Goal: Information Seeking & Learning: Learn about a topic

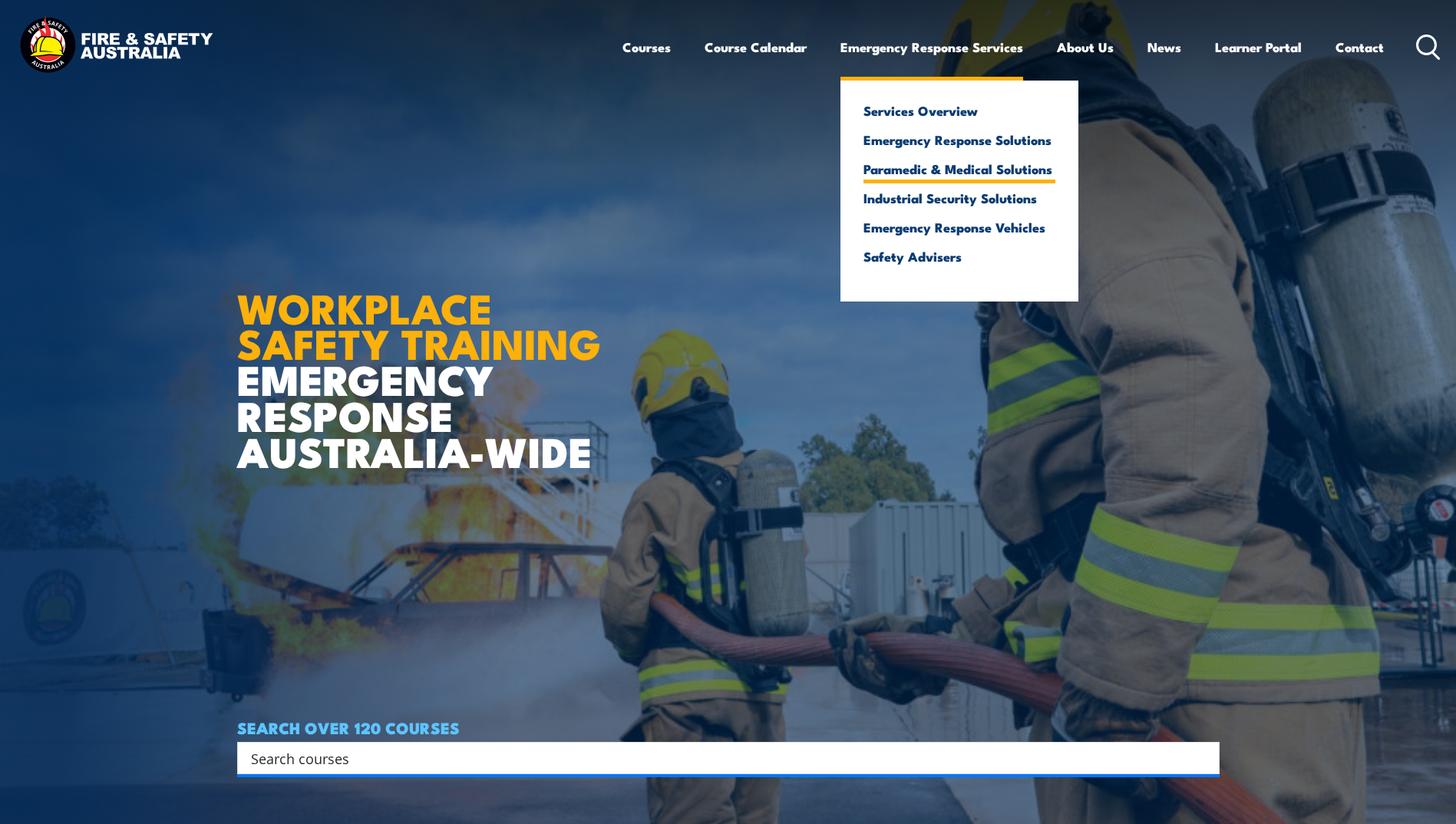
click at [909, 168] on link "Paramedic & Medical Solutions" at bounding box center [959, 169] width 191 height 14
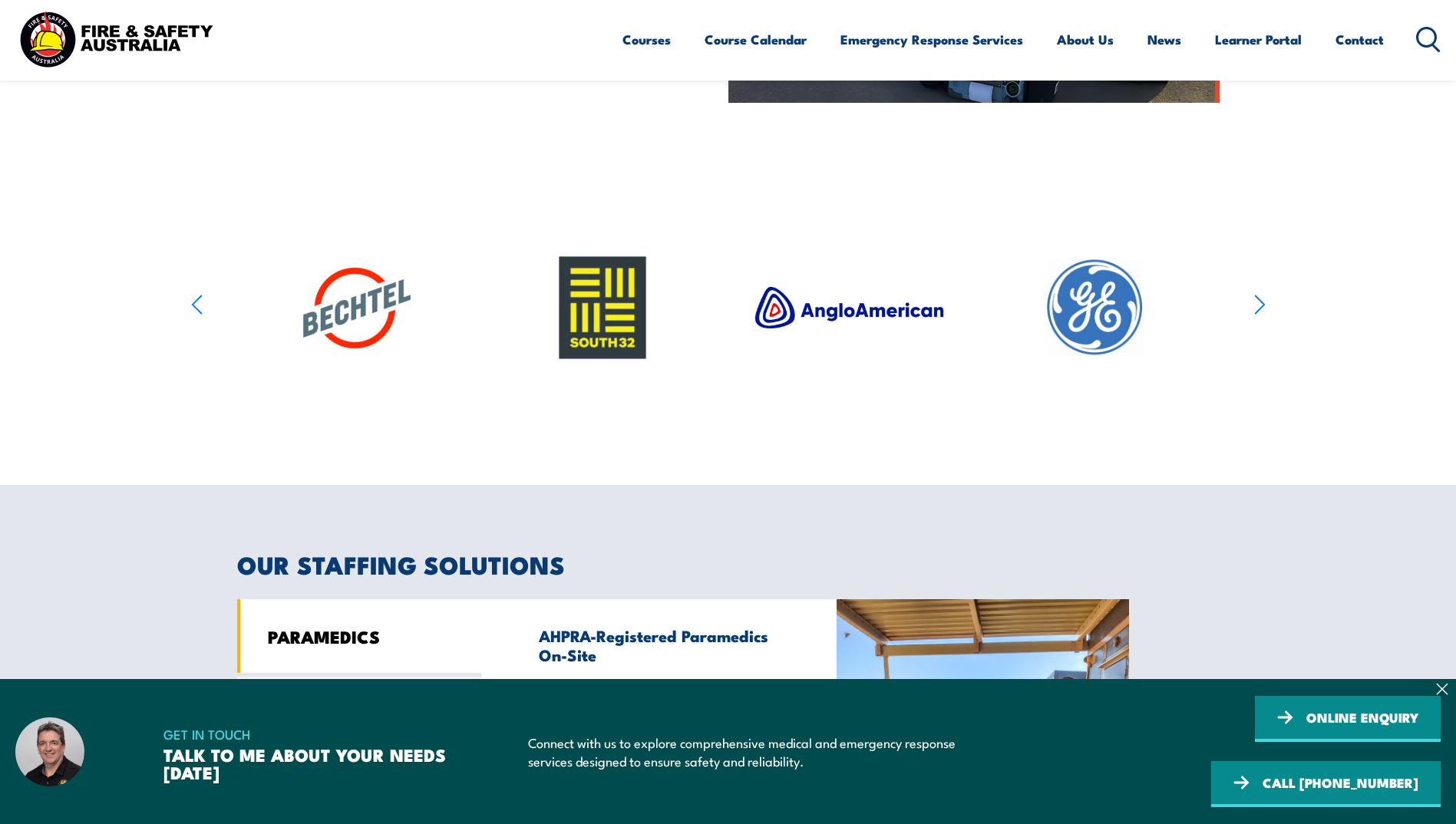
scroll to position [768, 0]
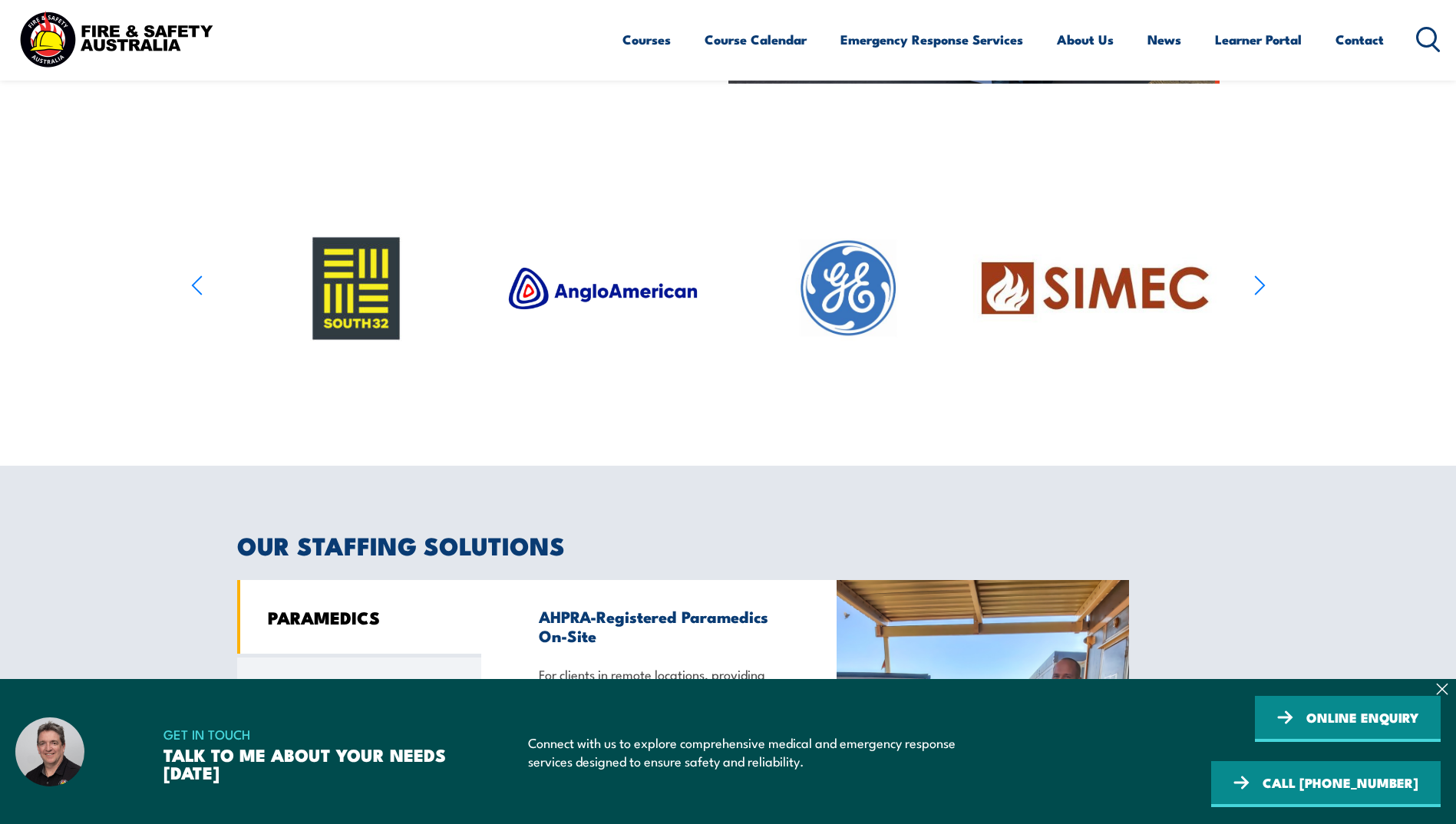
click at [1259, 286] on icon "button" at bounding box center [1259, 285] width 11 height 22
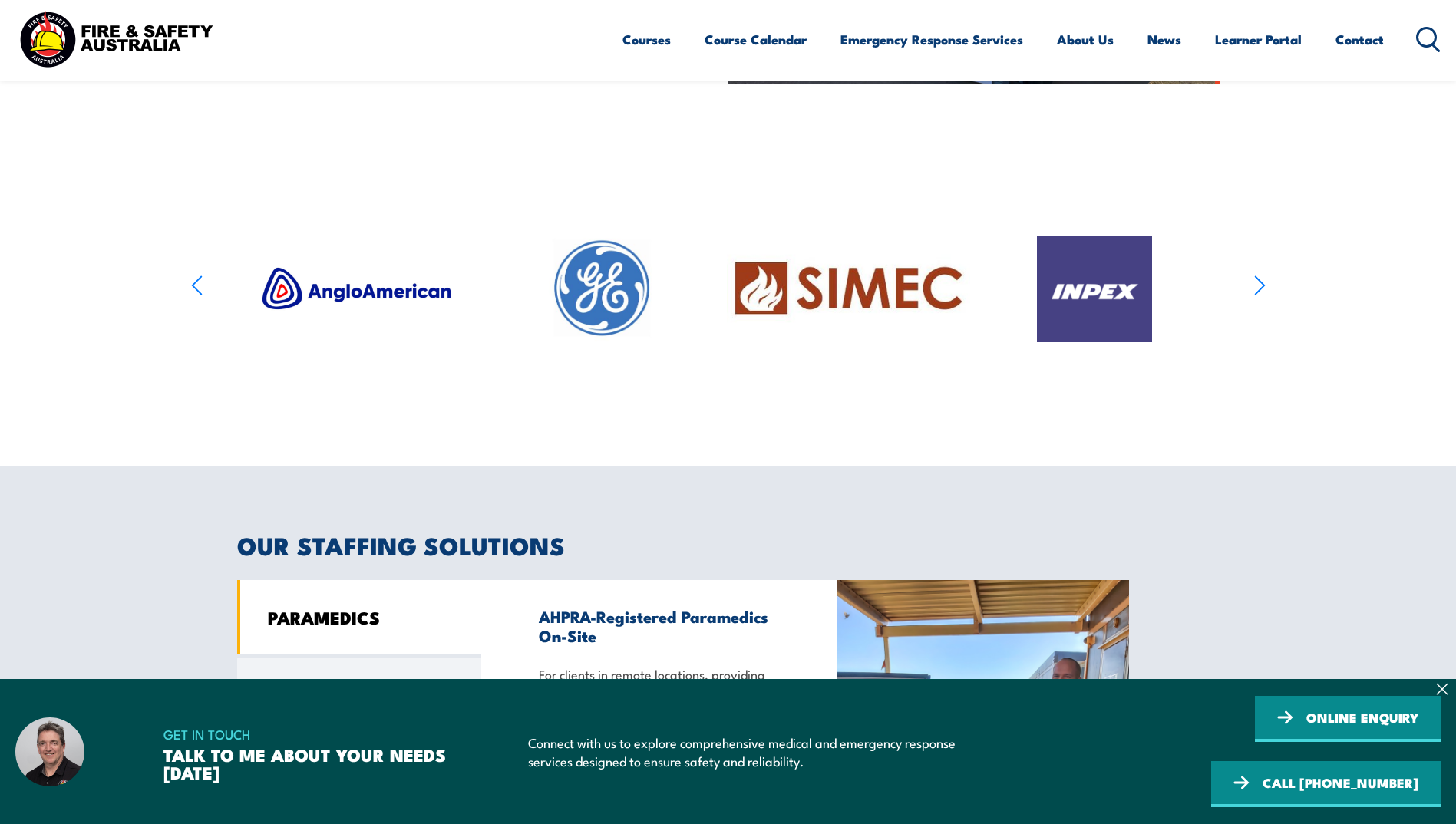
click at [1259, 286] on icon "button" at bounding box center [1259, 285] width 11 height 22
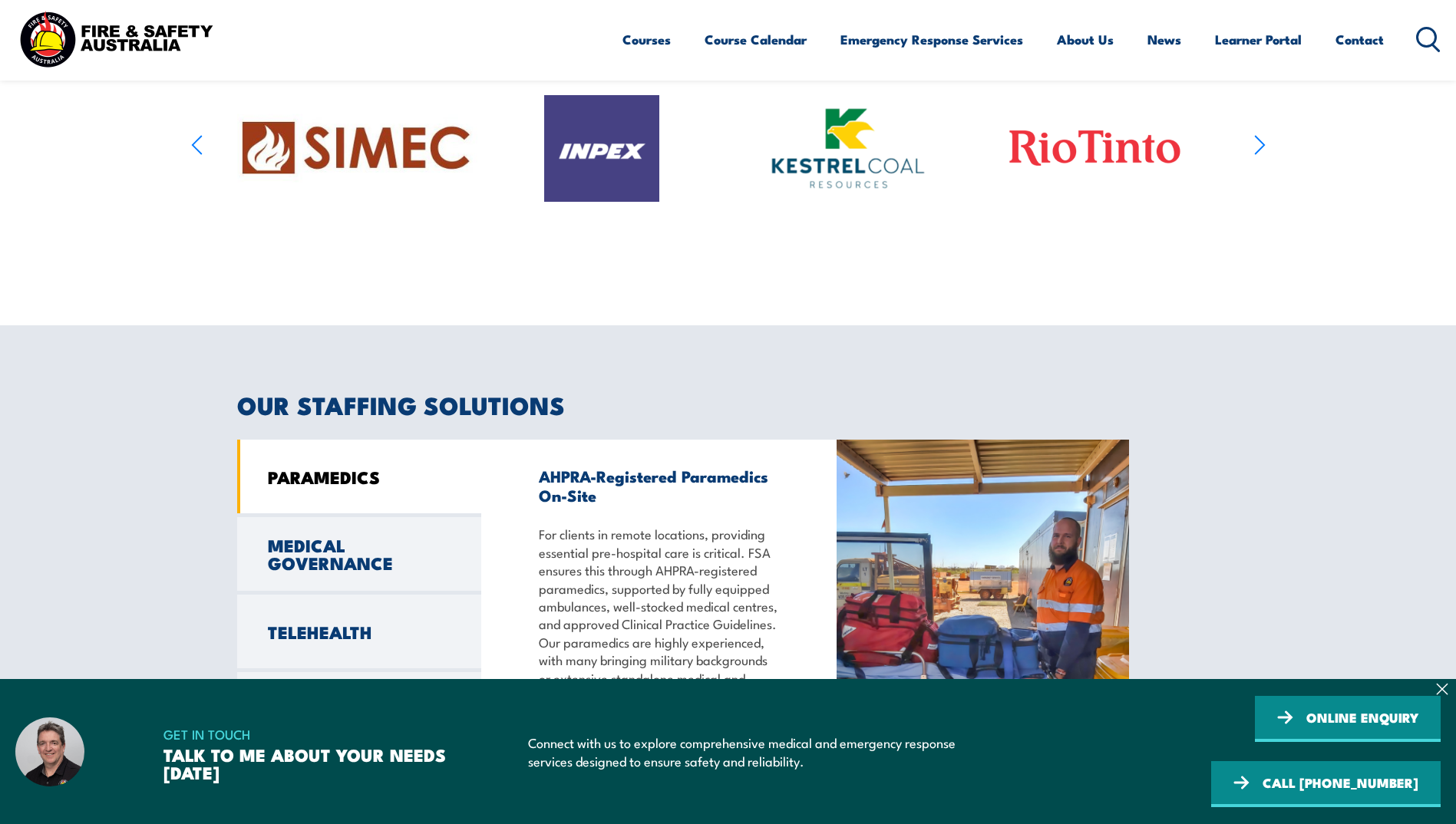
scroll to position [1151, 0]
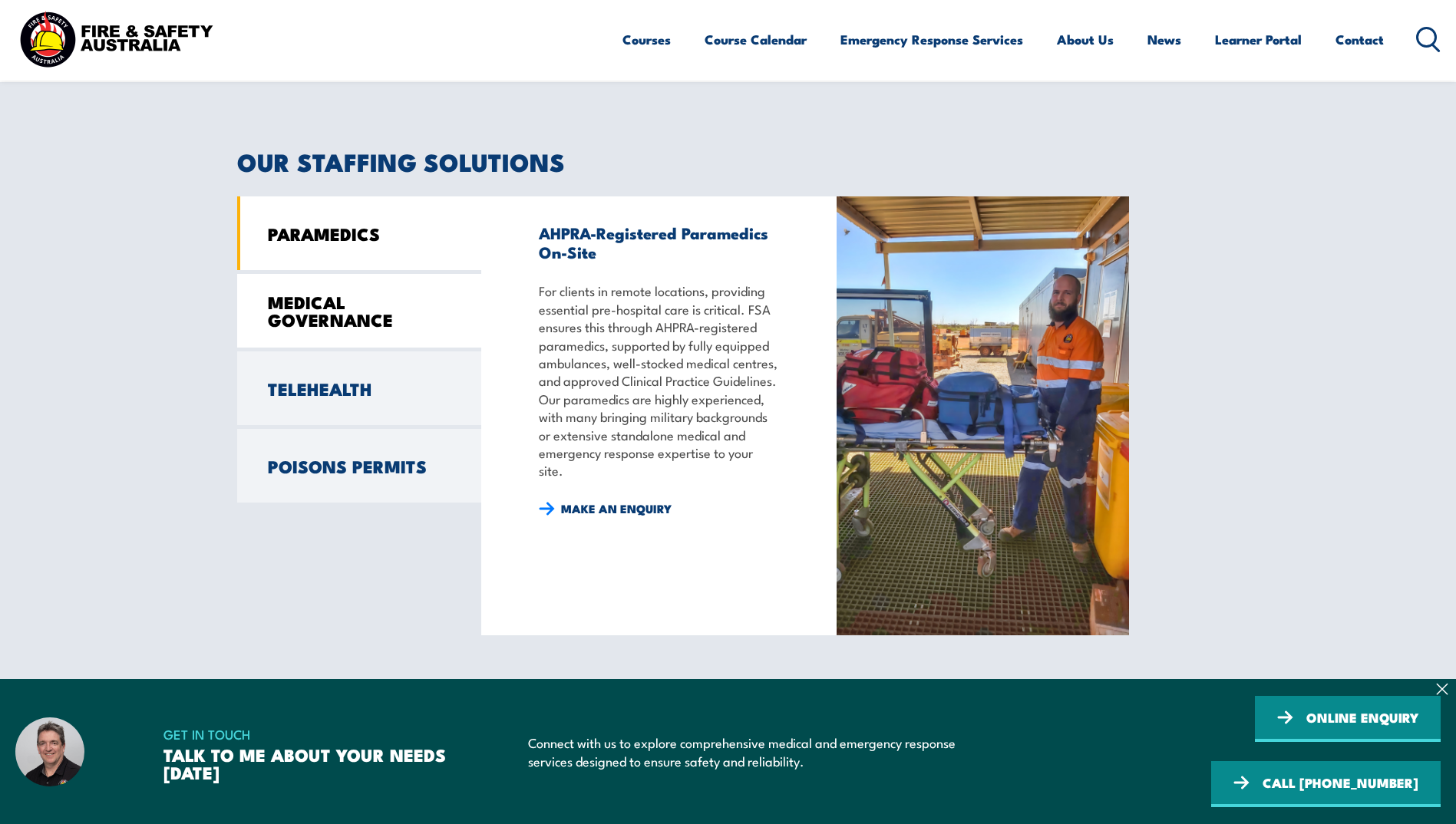
click at [356, 310] on link "MEDICAL GOVERNANCE" at bounding box center [359, 311] width 244 height 74
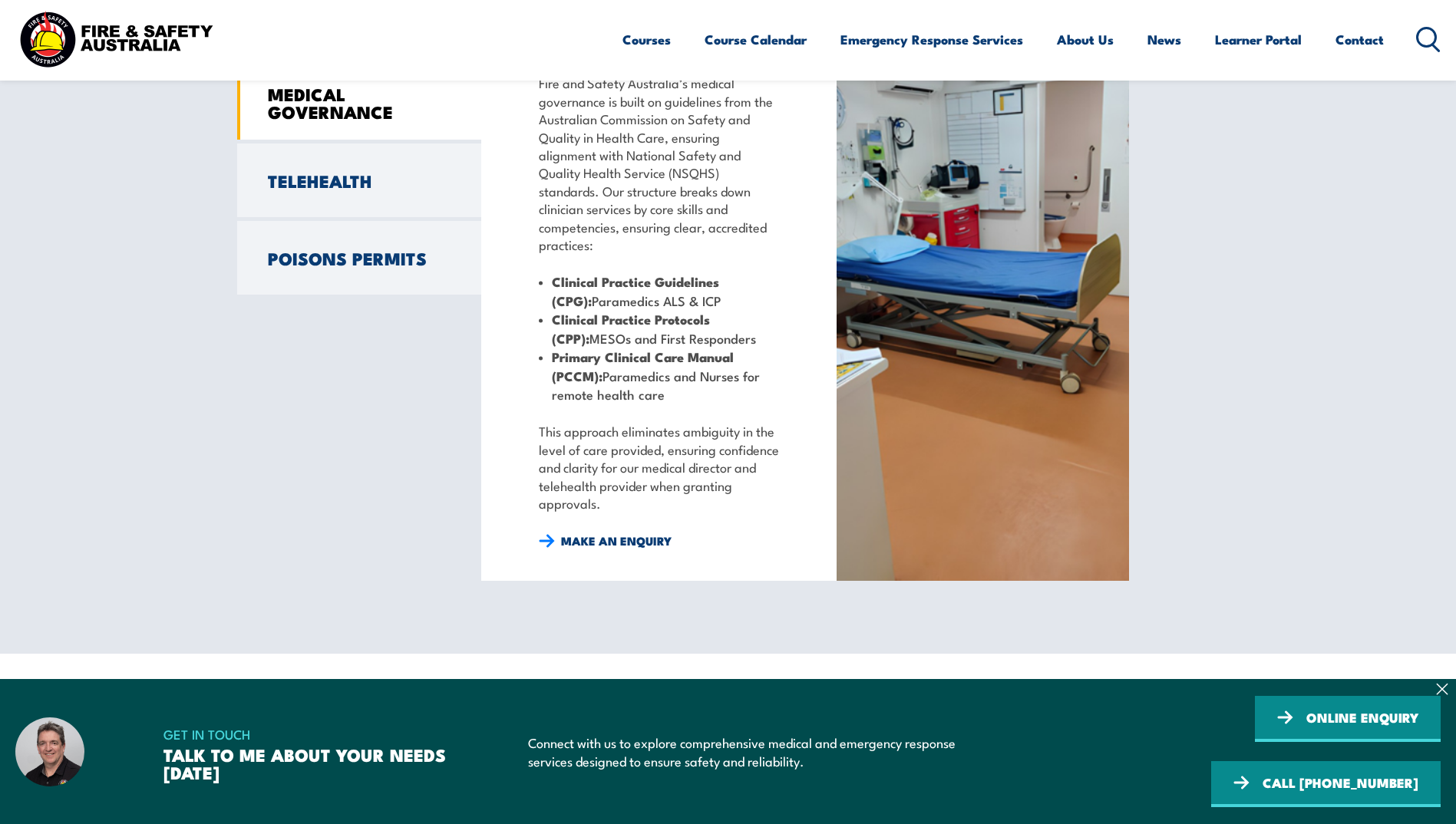
scroll to position [1382, 0]
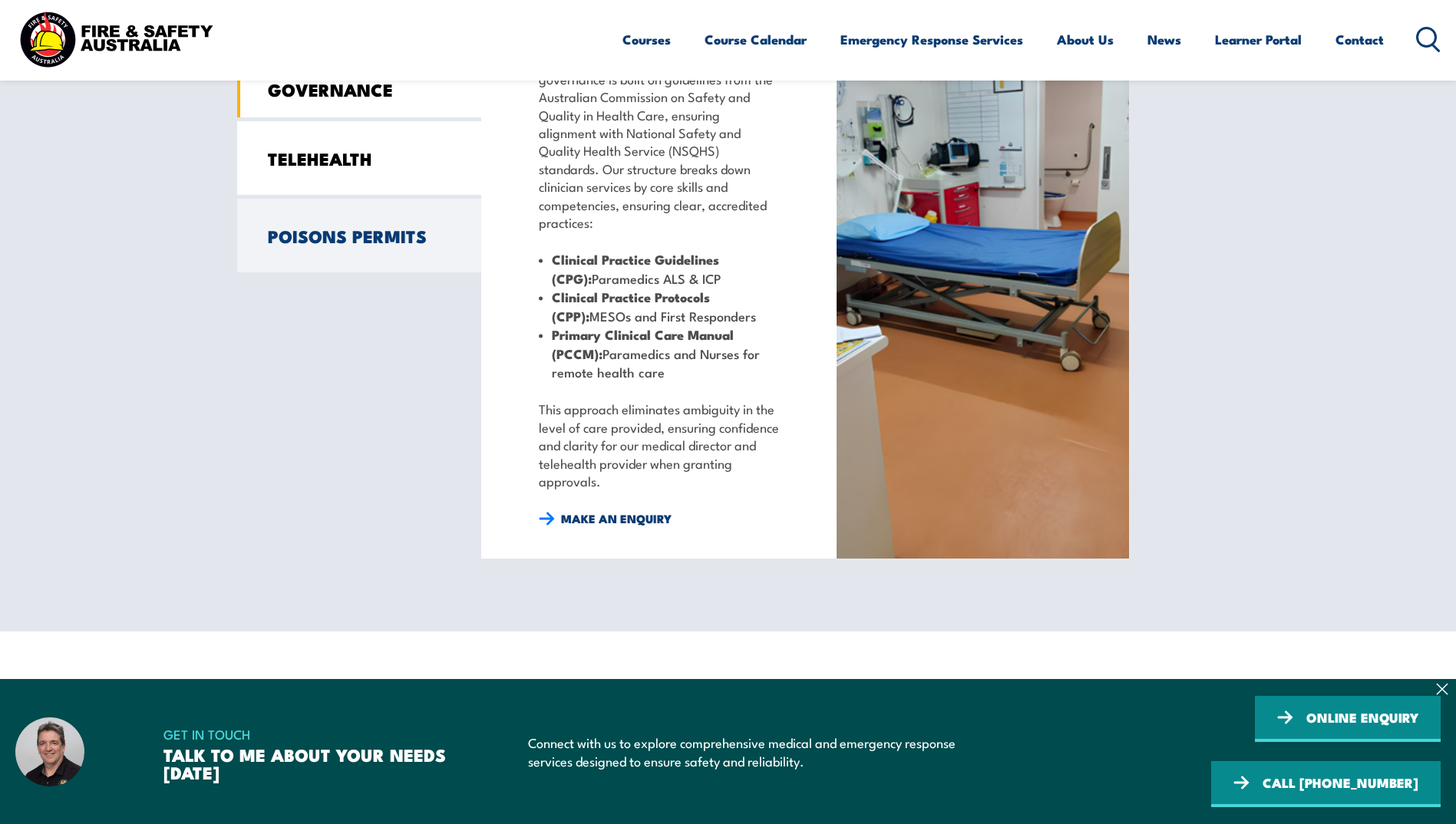
click at [334, 162] on link "TELEHEALTH" at bounding box center [359, 158] width 244 height 74
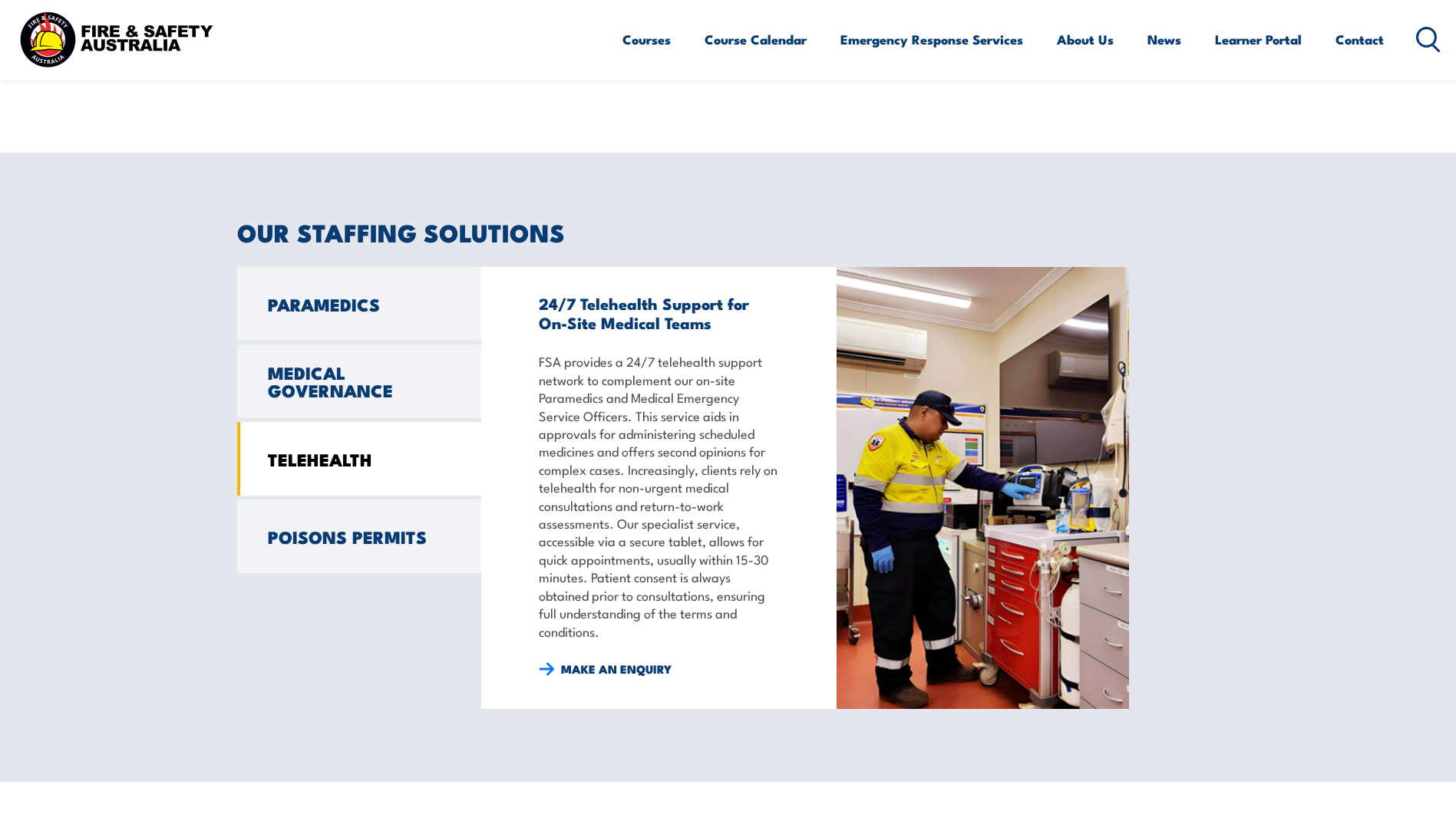
scroll to position [1075, 0]
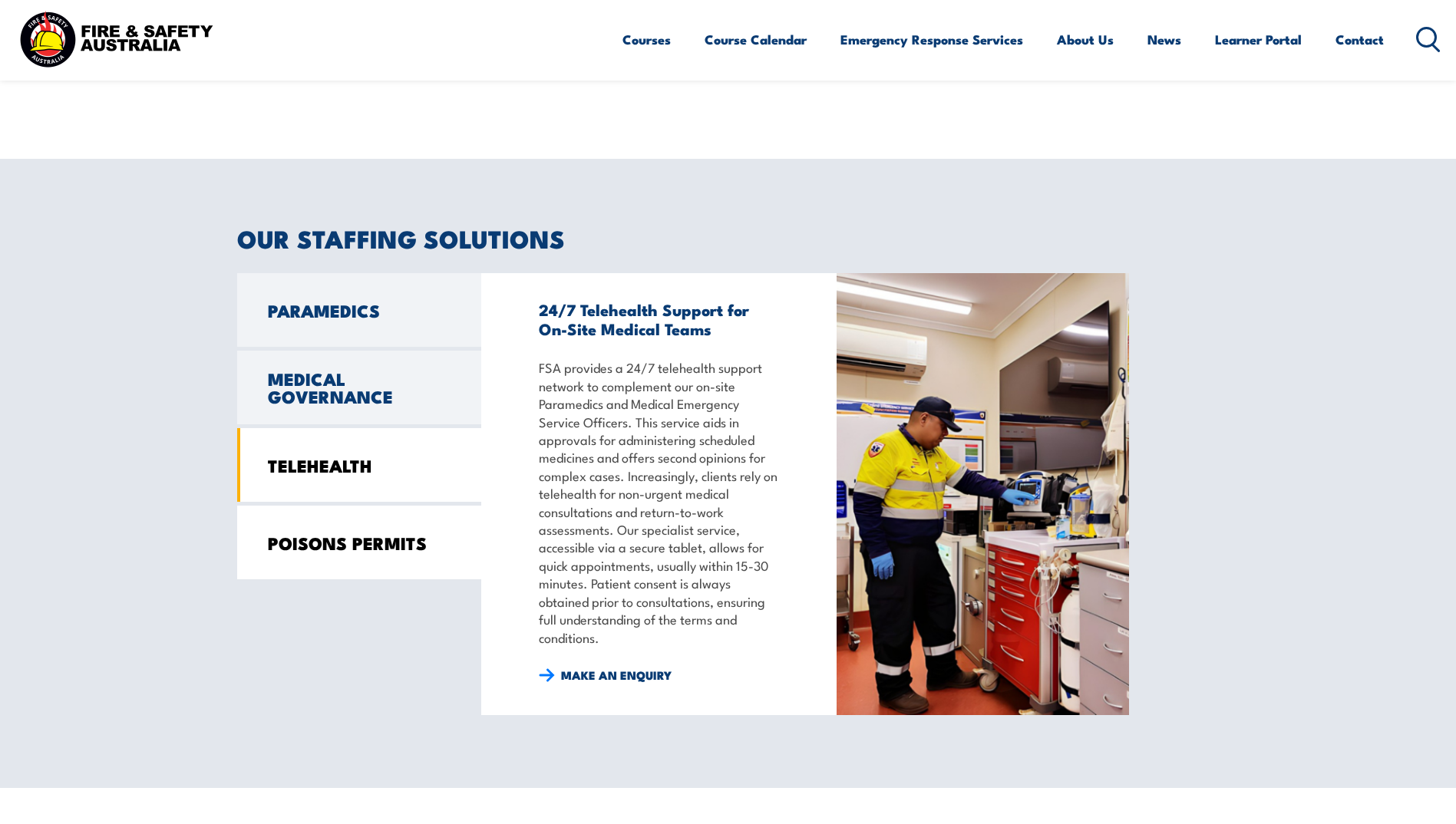
click at [339, 539] on link "POISONS PERMITS" at bounding box center [359, 543] width 244 height 74
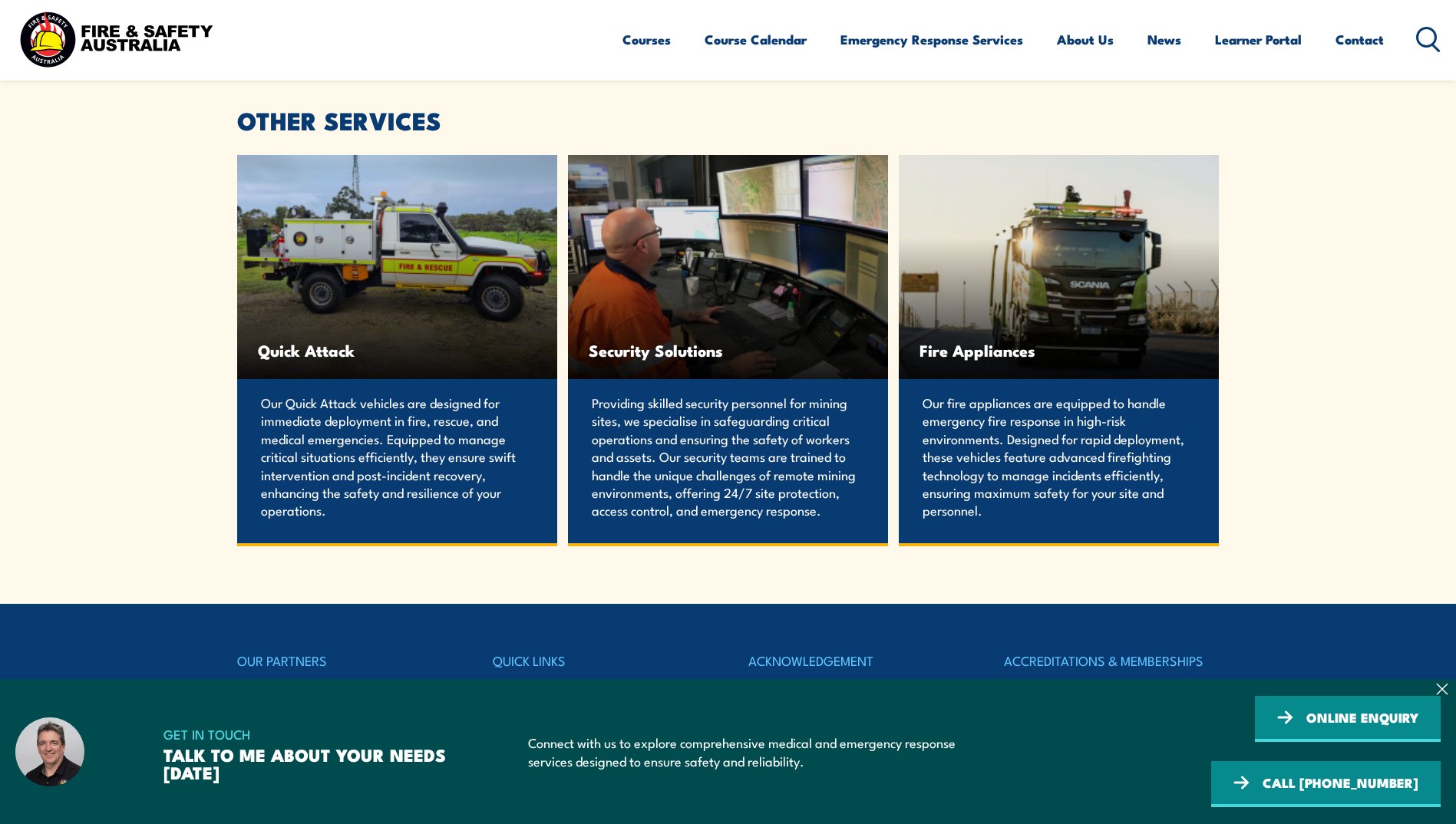
scroll to position [2993, 0]
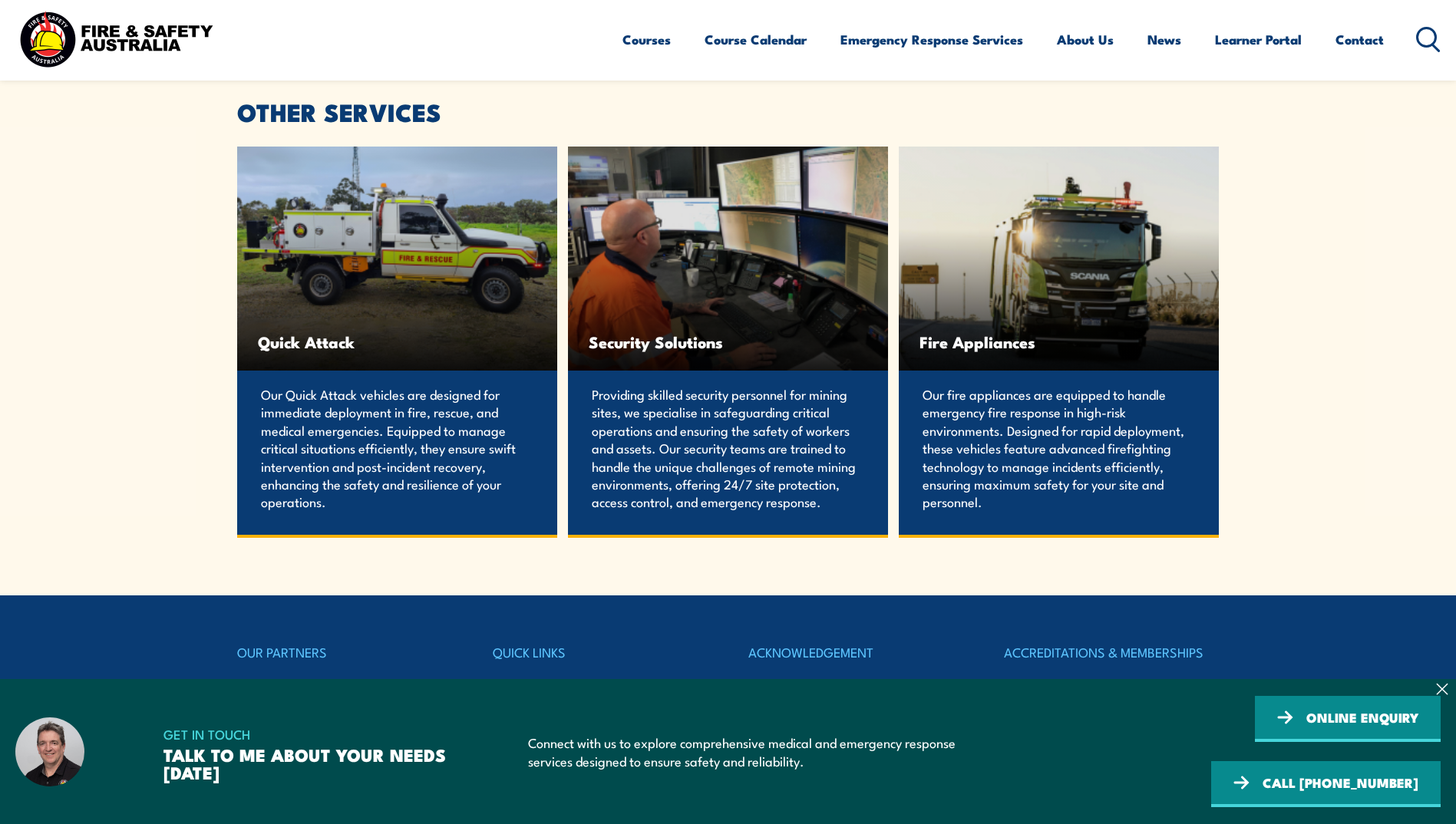
click at [948, 343] on span "Fire Appliances" at bounding box center [1059, 342] width 279 height 19
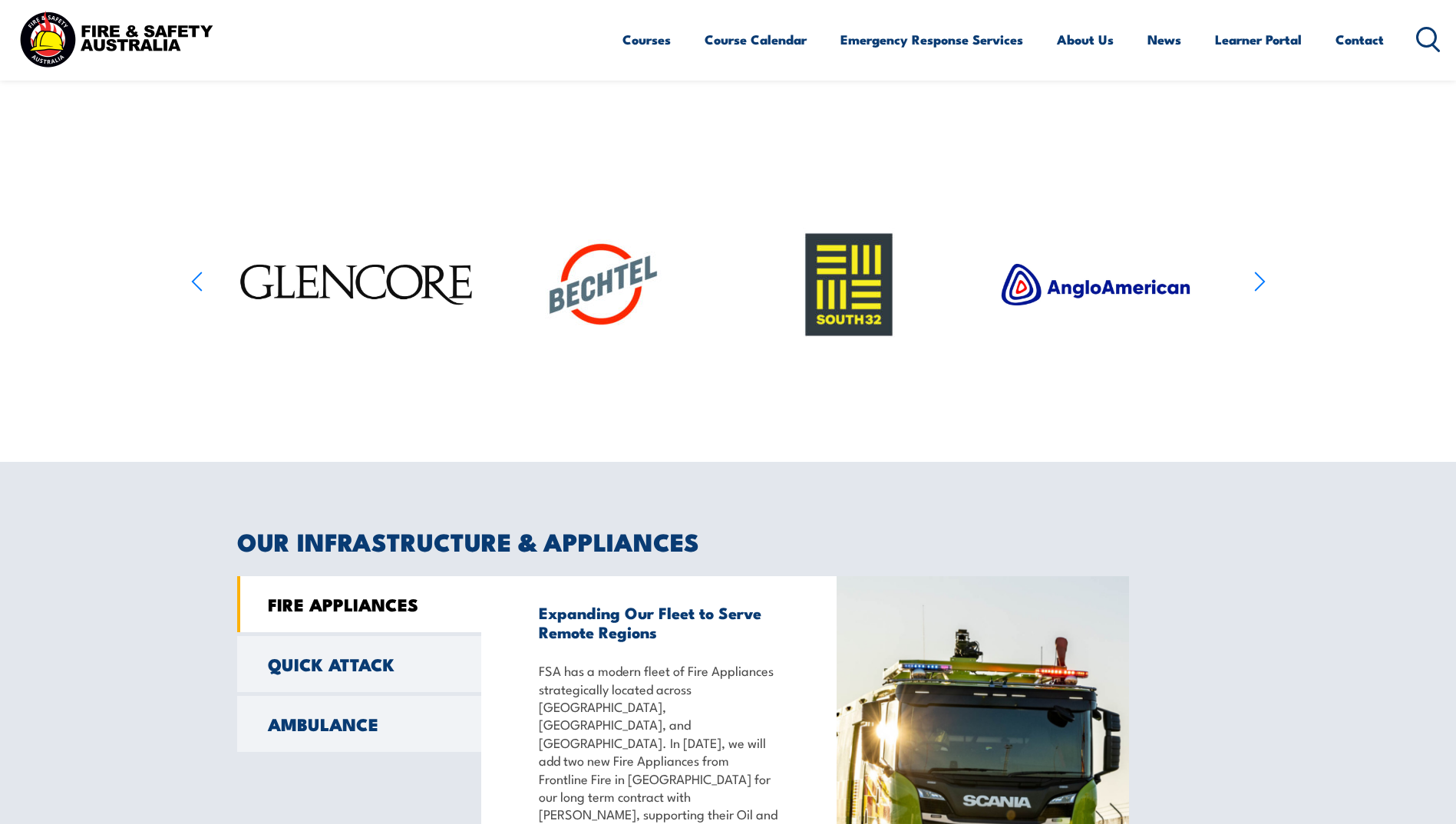
scroll to position [695, 0]
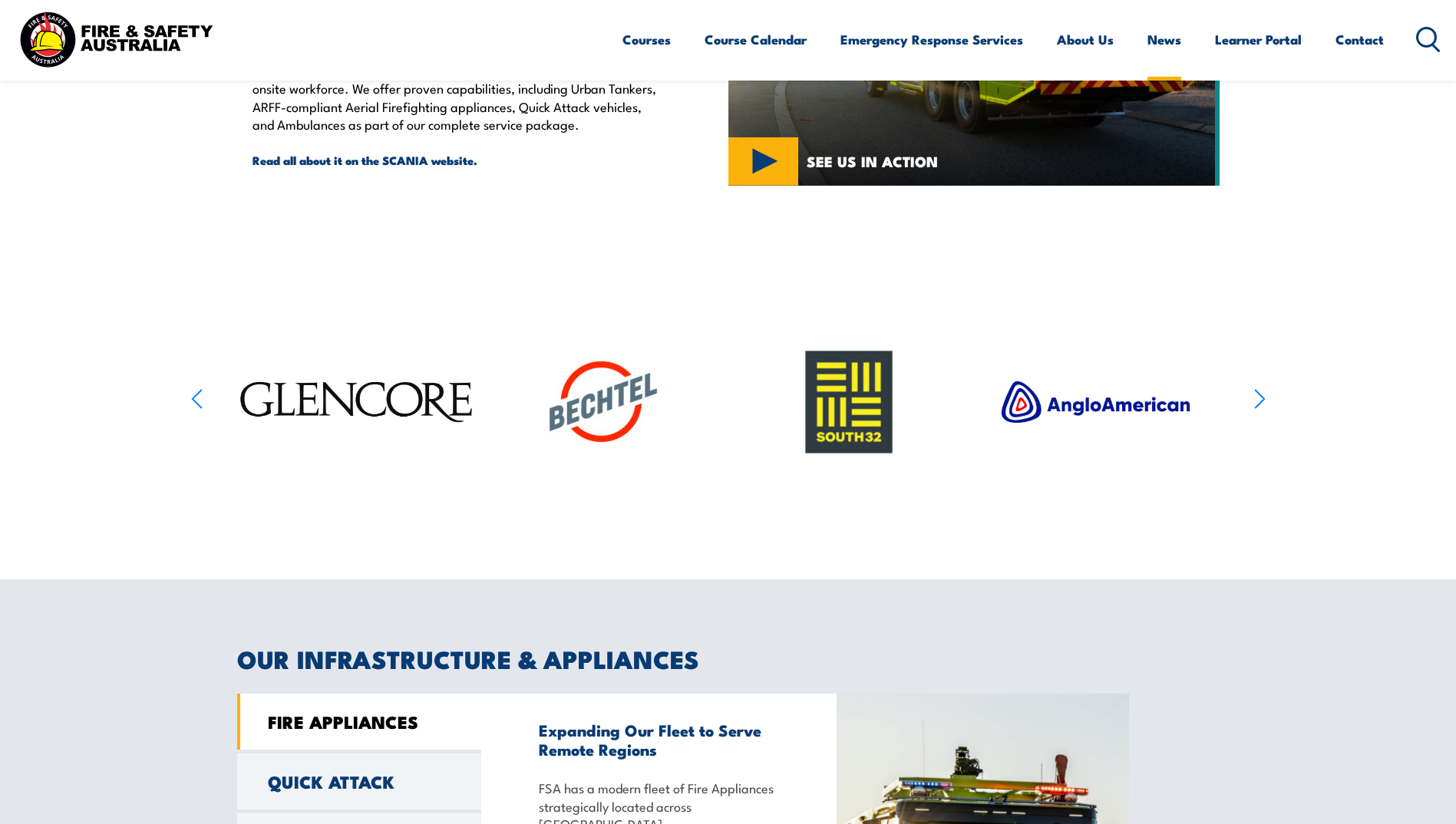
click at [1163, 38] on link "News" at bounding box center [1164, 40] width 34 height 41
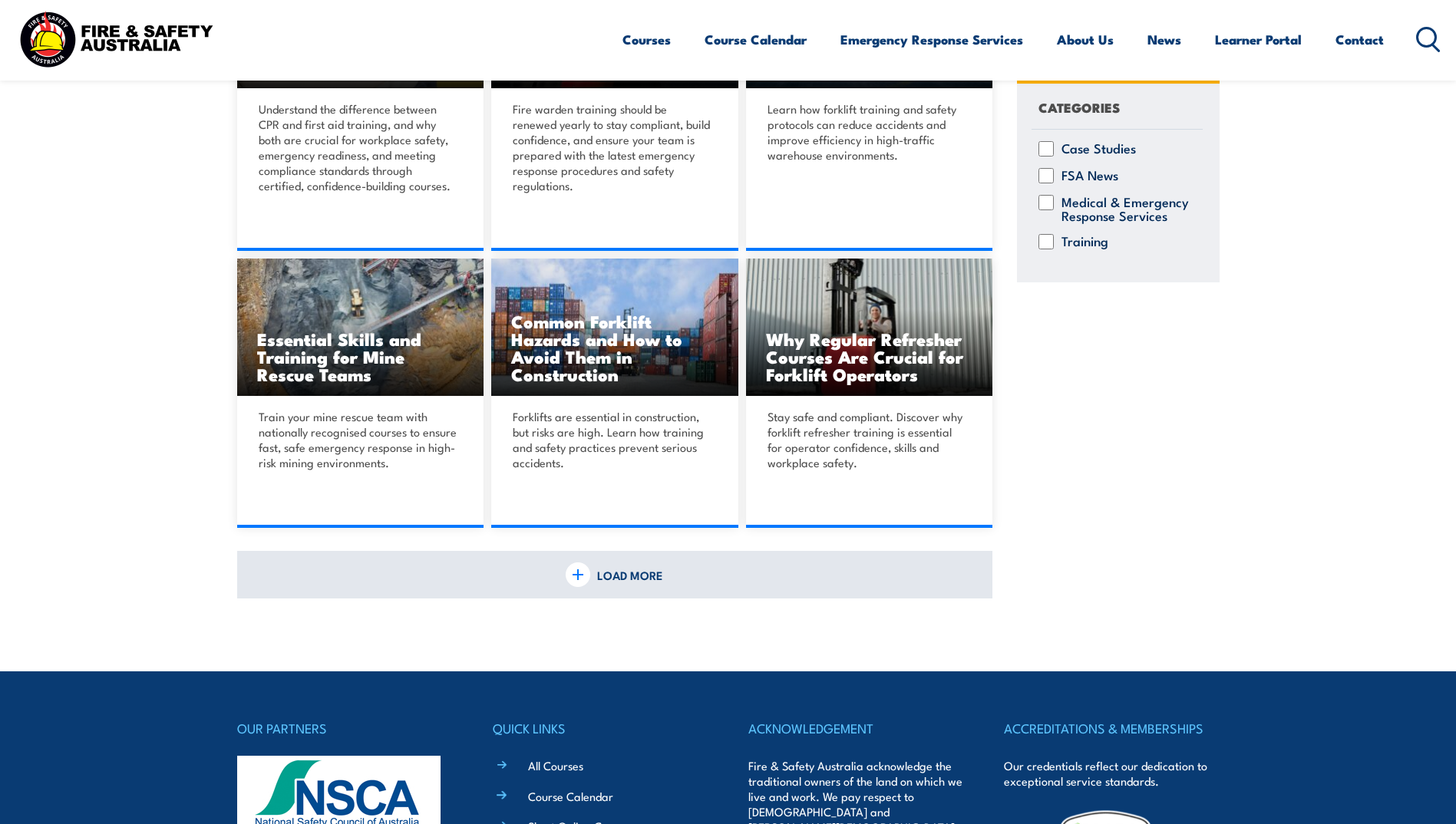
scroll to position [998, 0]
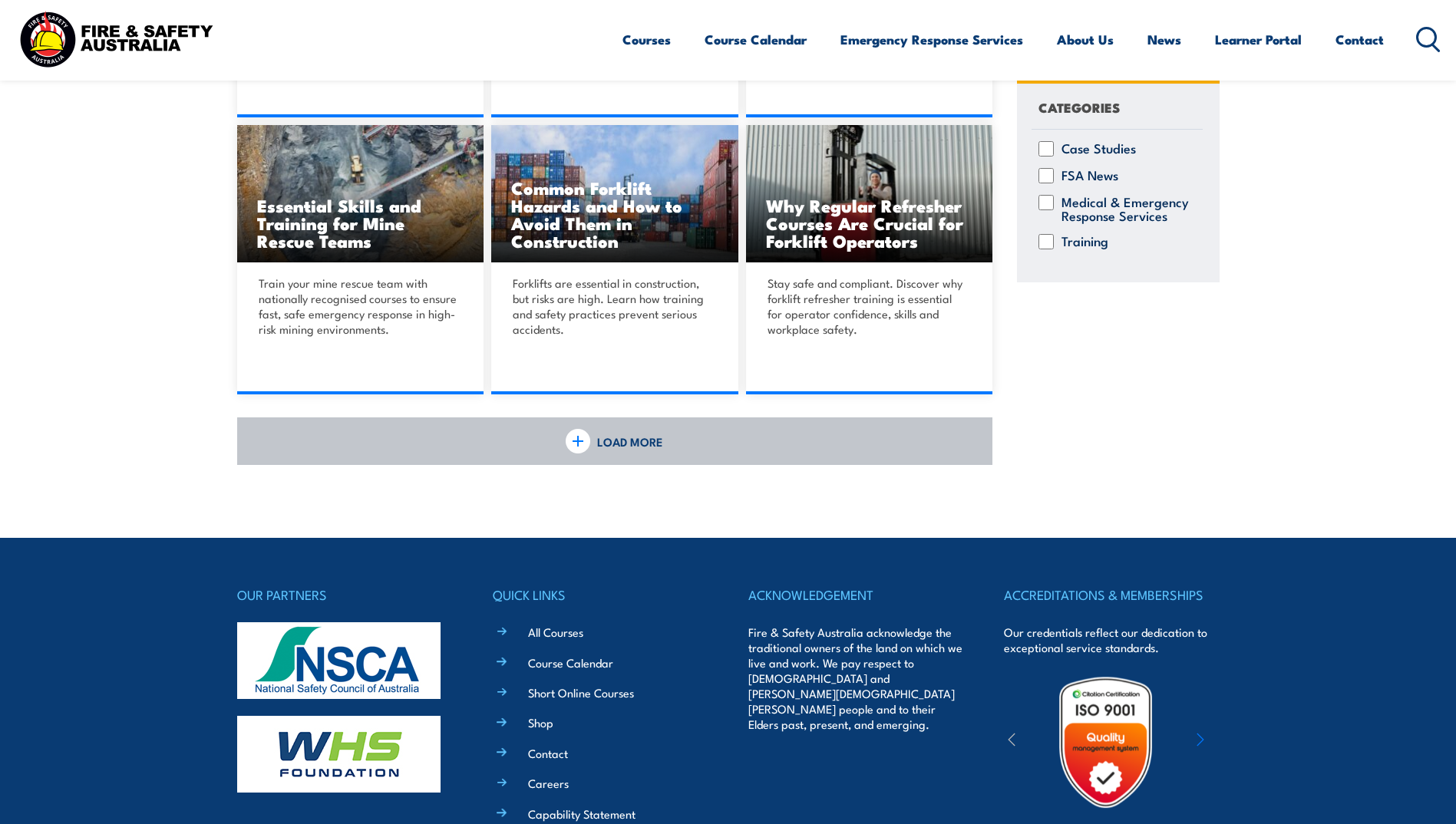
click at [579, 443] on img at bounding box center [578, 441] width 25 height 25
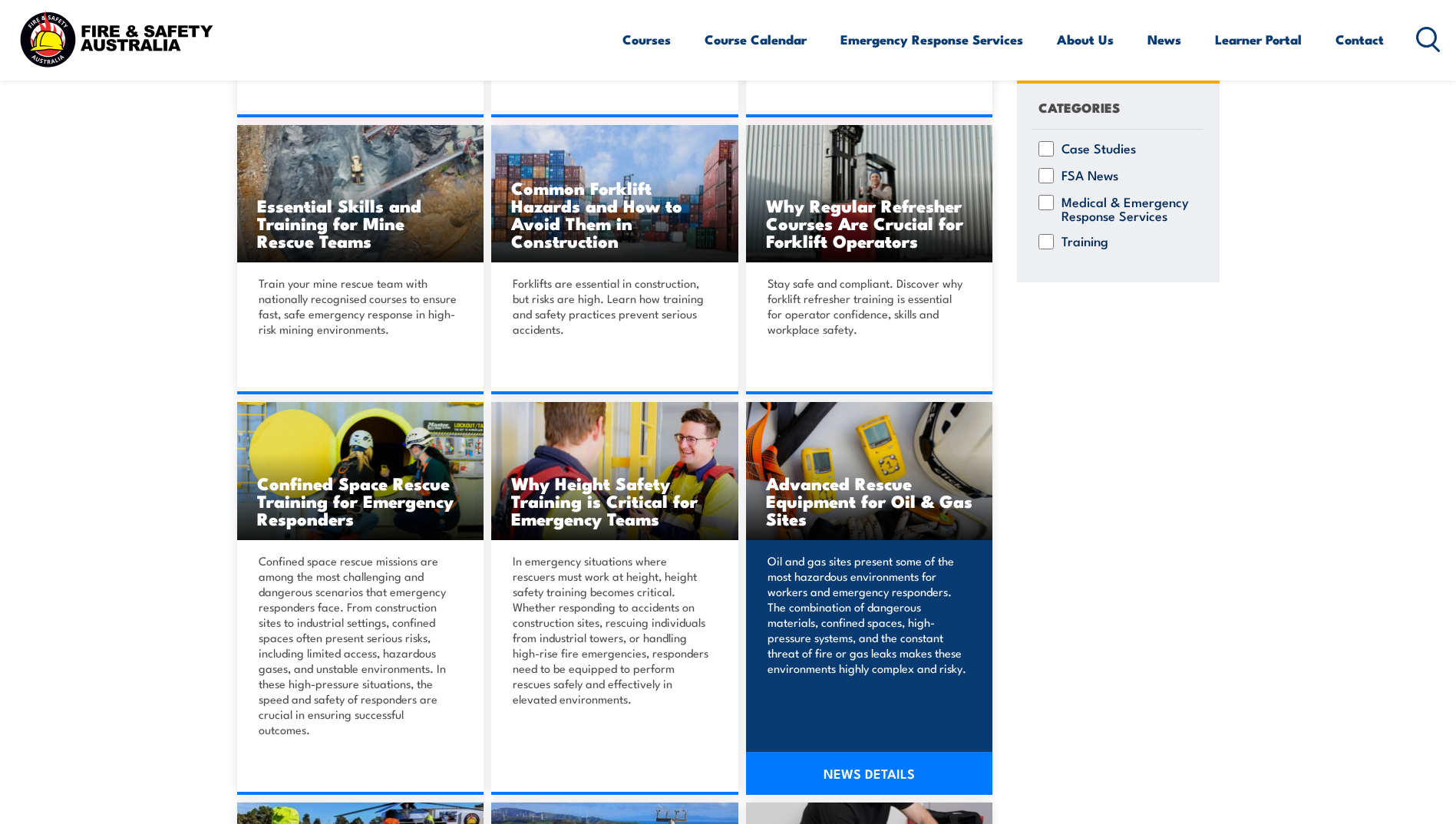
click at [835, 500] on h3 "Advanced Rescue Equipment for Oil & Gas Sites" at bounding box center [869, 501] width 207 height 53
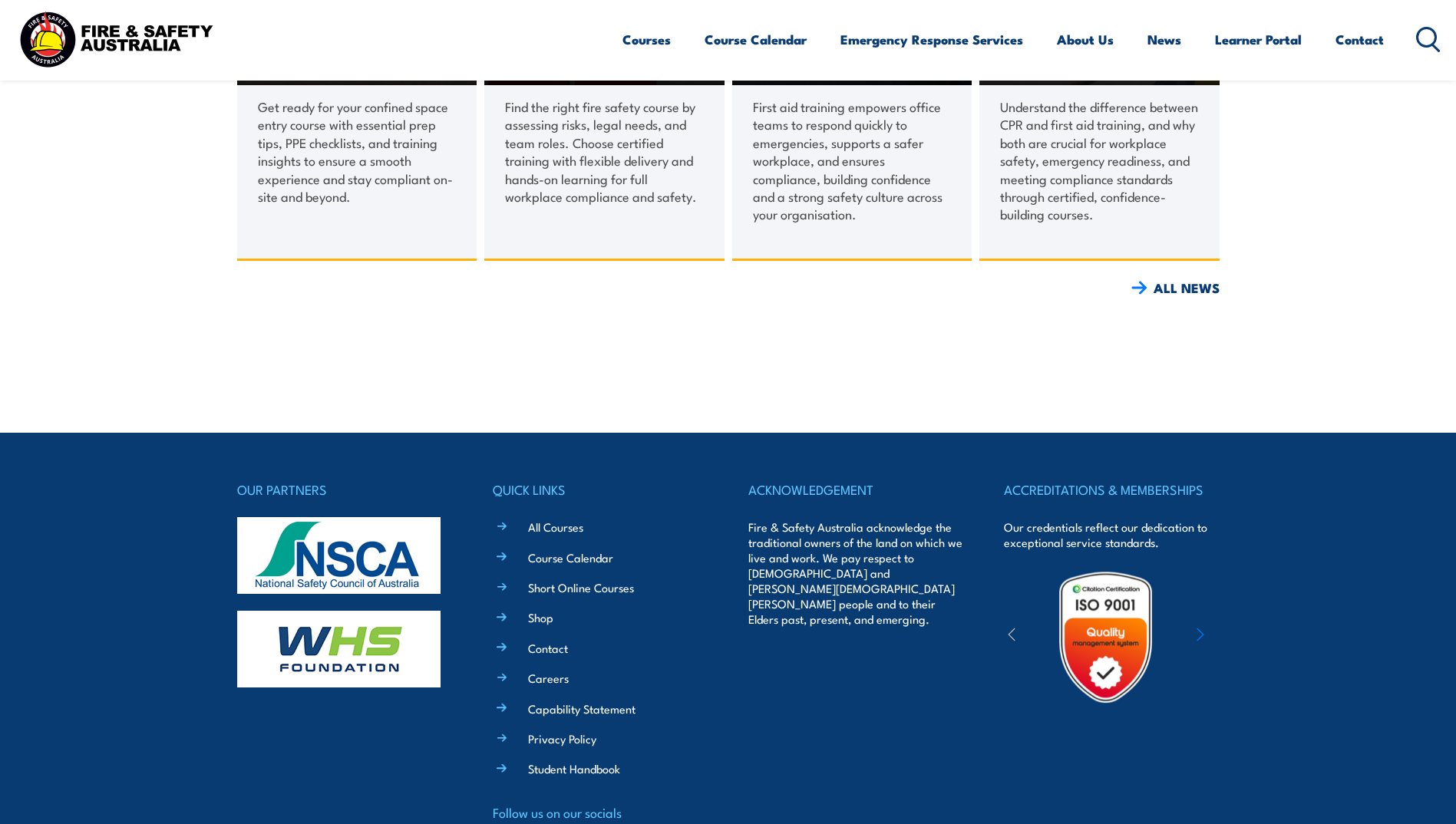
scroll to position [3283, 0]
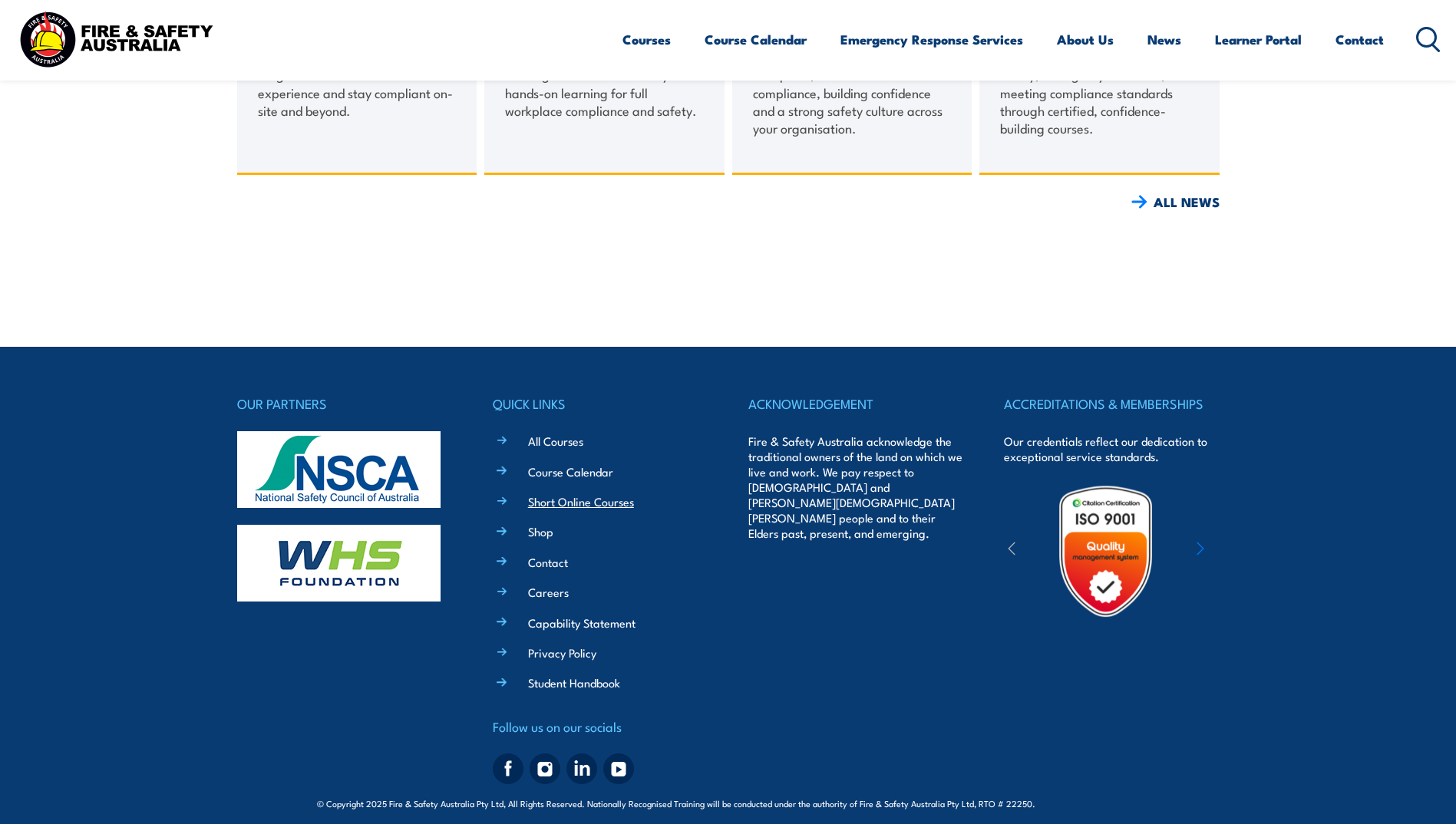
click at [559, 493] on link "Short Online Courses" at bounding box center [581, 501] width 106 height 16
